Goal: Find specific page/section: Find specific page/section

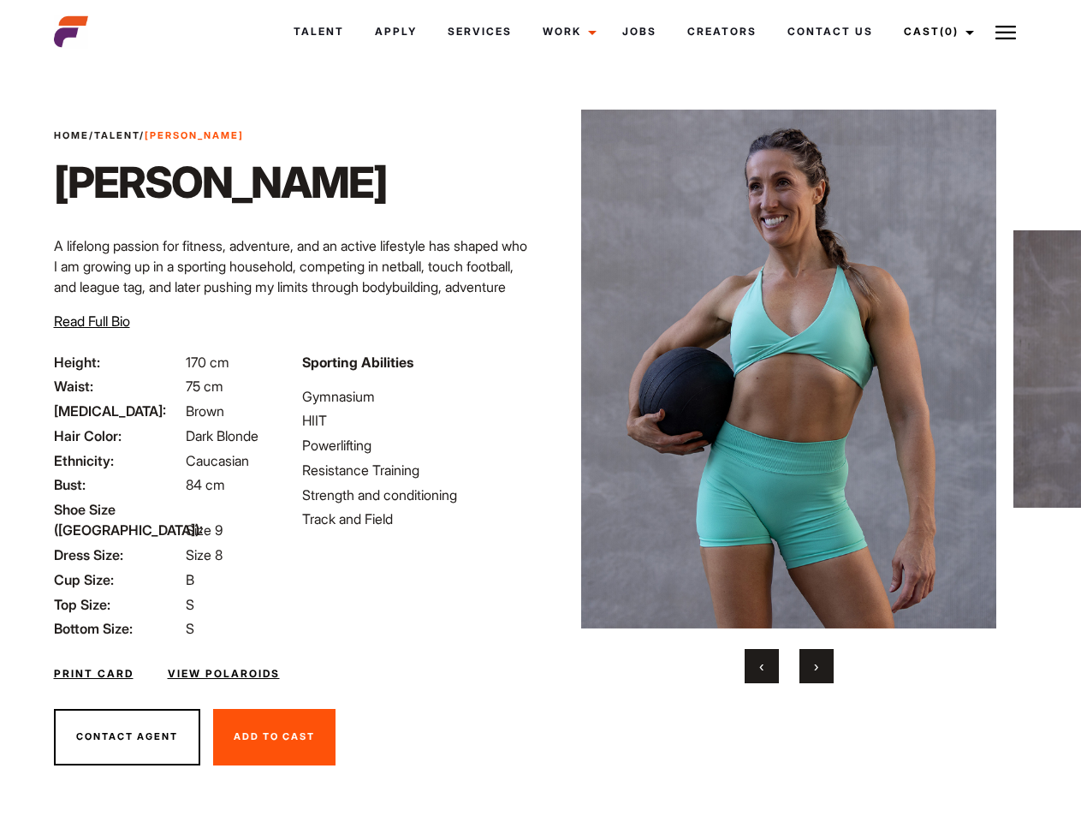
click at [934, 32] on link "Cast (0)" at bounding box center [937, 32] width 96 height 46
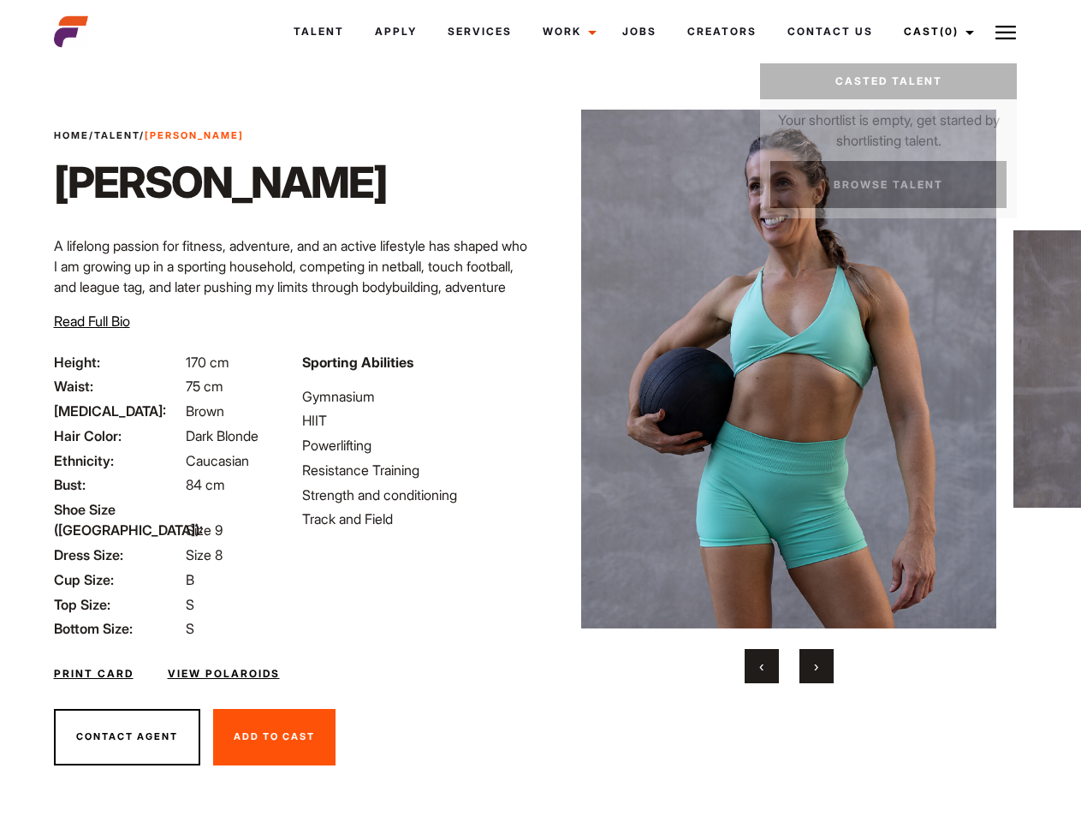
click at [1006, 32] on img at bounding box center [1006, 32] width 21 height 21
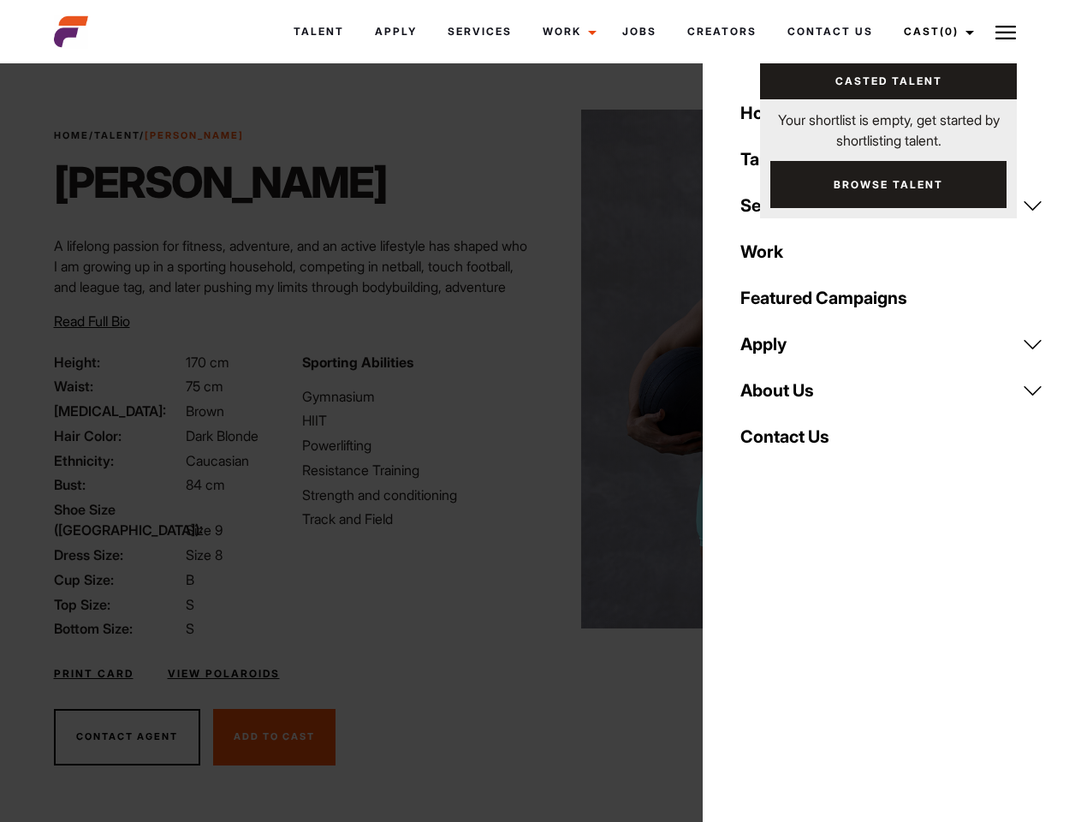
click at [788, 396] on img at bounding box center [788, 369] width 415 height 519
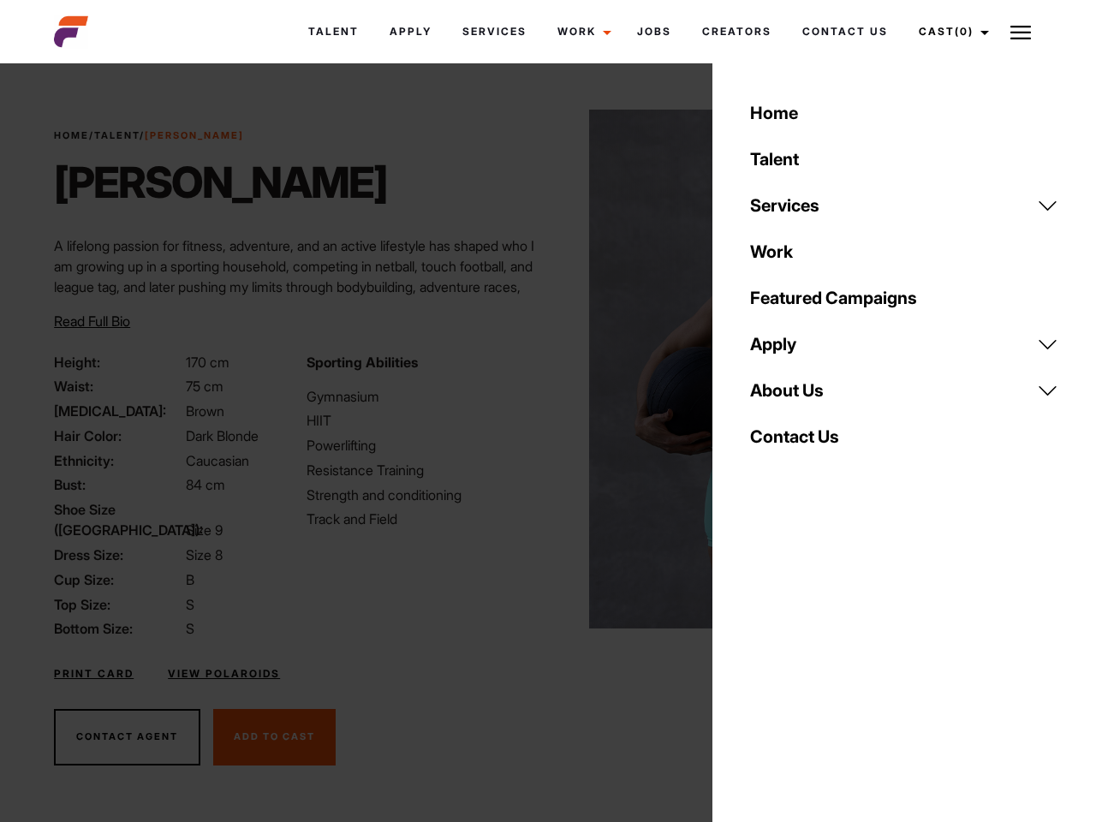
click at [540, 369] on div "Sporting Abilities Gymnasium HIIT Powerlifting Resistance Training Strength and…" at bounding box center [422, 496] width 252 height 288
click at [762, 666] on div "Home Talent Services Talent Casting Photography Videography Creative Hair and M…" at bounding box center [904, 411] width 384 height 822
click at [817, 666] on div "Home Talent Services Talent Casting Photography Videography Creative Hair and M…" at bounding box center [904, 411] width 384 height 822
